Goal: Information Seeking & Learning: Check status

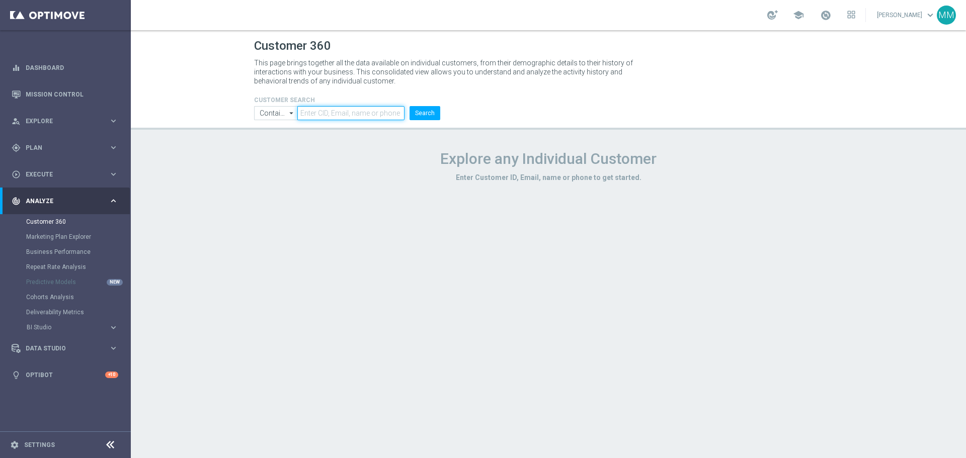
click at [322, 109] on input "text" at bounding box center [350, 113] width 107 height 14
paste input "3062653"
type input "3062653"
click at [435, 108] on button "Search" at bounding box center [424, 113] width 31 height 14
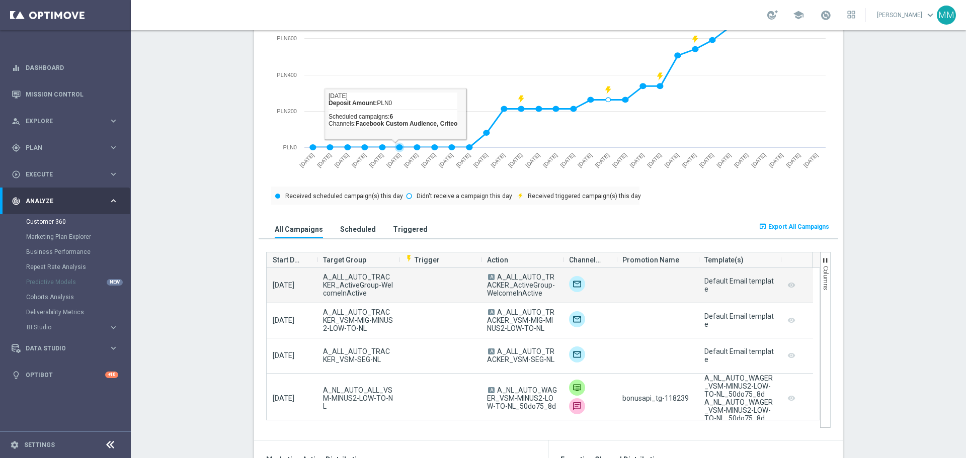
scroll to position [603, 0]
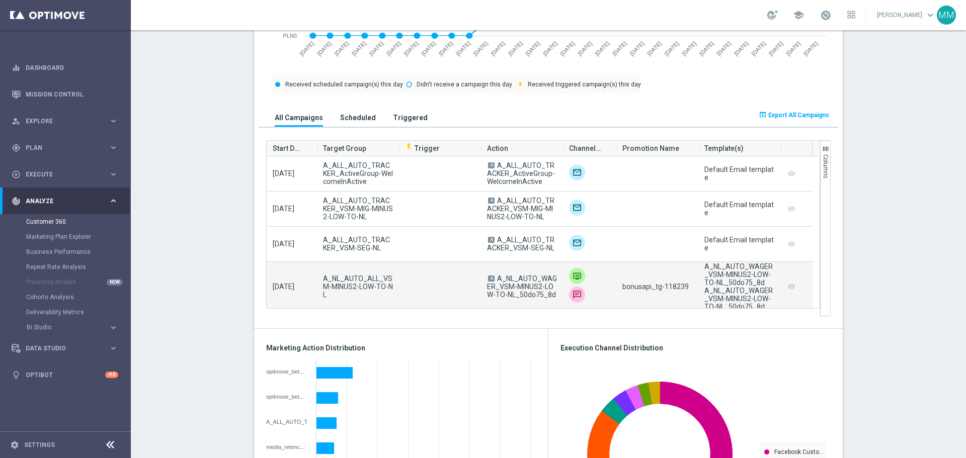
click at [676, 286] on span "bonusapi_tg-118239" at bounding box center [655, 287] width 66 height 8
copy span "118239"
